Goal: Transaction & Acquisition: Subscribe to service/newsletter

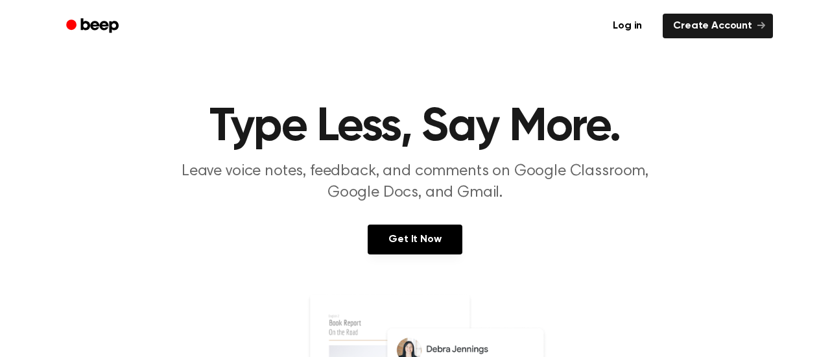
click at [426, 252] on link "Get It Now" at bounding box center [415, 239] width 94 height 30
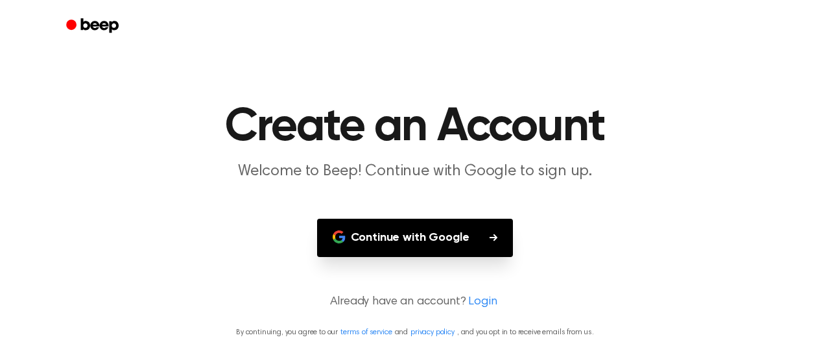
click at [427, 251] on button "Continue with Google" at bounding box center [415, 238] width 197 height 38
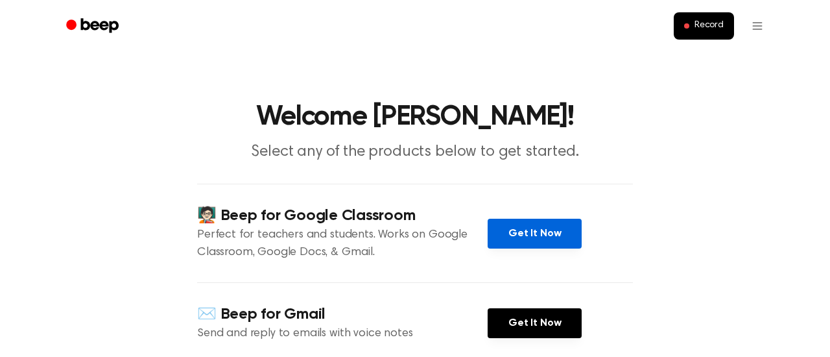
click at [497, 239] on link "Get It Now" at bounding box center [535, 234] width 94 height 30
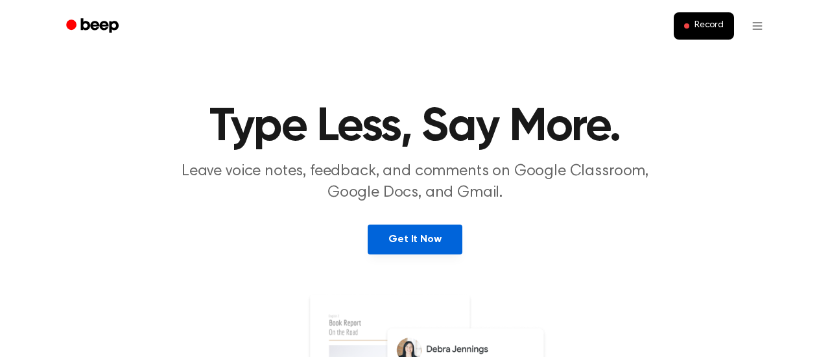
click at [455, 245] on link "Get It Now" at bounding box center [415, 239] width 94 height 30
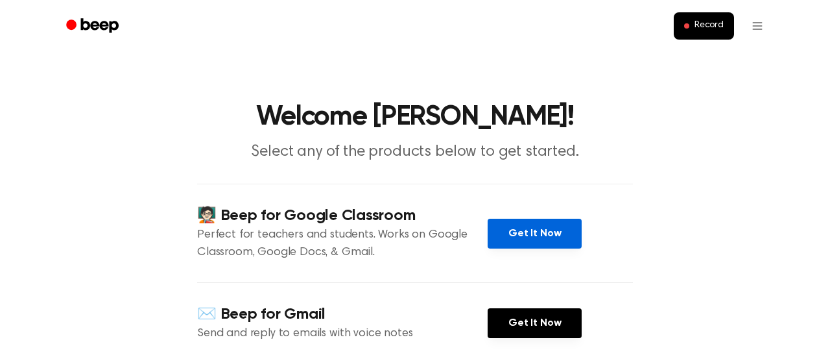
click at [527, 243] on link "Get It Now" at bounding box center [535, 234] width 94 height 30
